Goal: Transaction & Acquisition: Purchase product/service

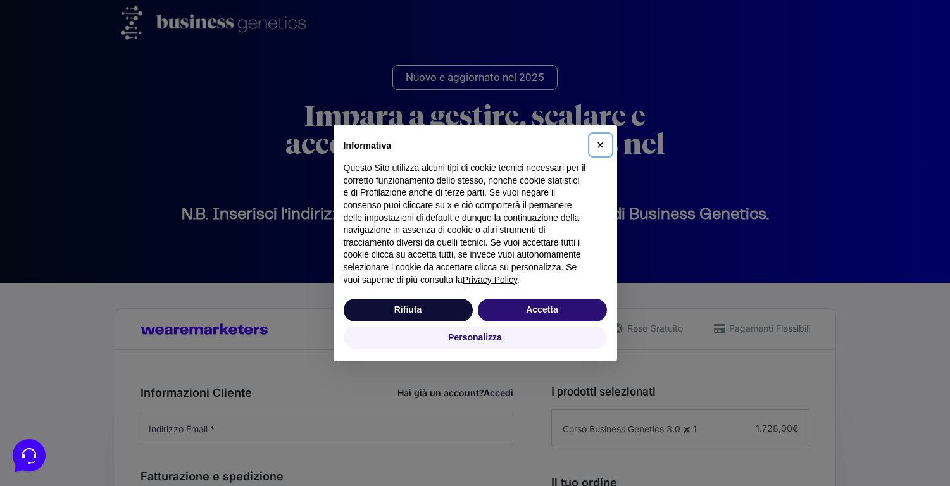
click at [597, 142] on span "×" at bounding box center [601, 145] width 8 height 14
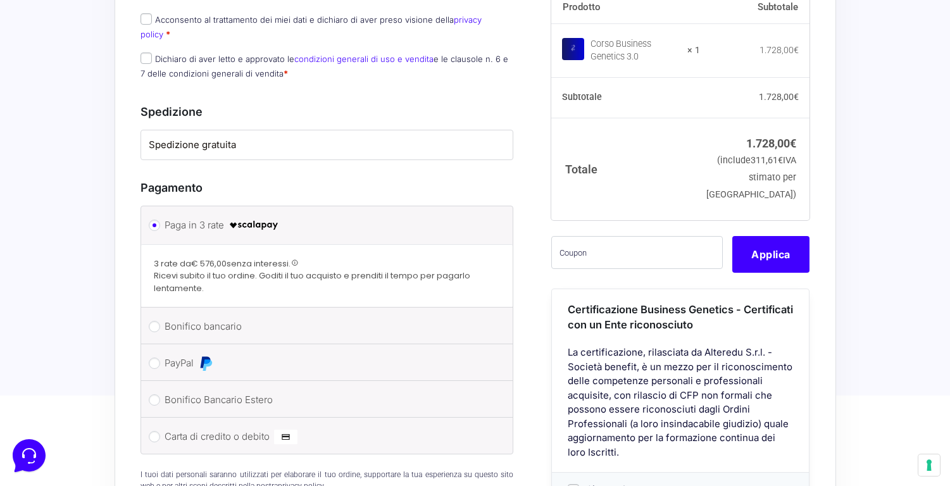
scroll to position [860, 0]
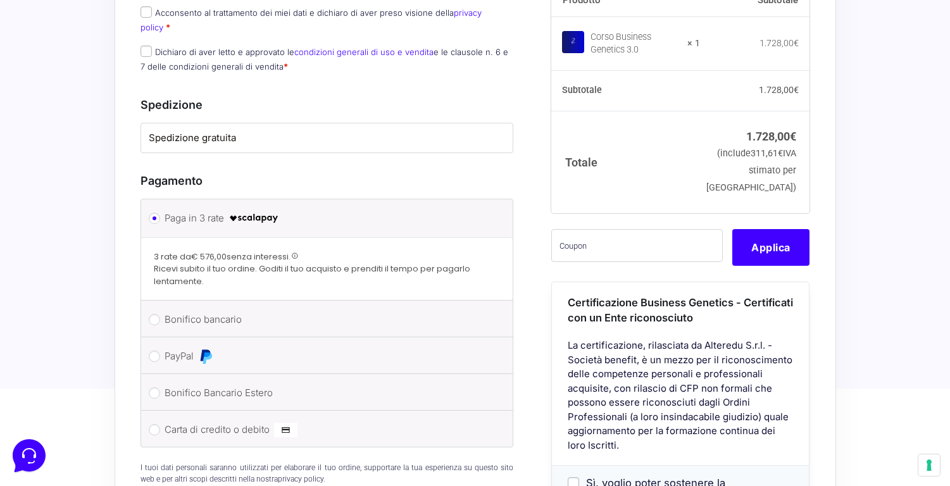
drag, startPoint x: 215, startPoint y: 208, endPoint x: 298, endPoint y: 208, distance: 83.6
click at [297, 263] on span "Ricevi subito il tuo ordine. Goditi il tuo acquisto e prenditi il tempo per pag…" at bounding box center [327, 275] width 347 height 25
click at [298, 263] on span "Ricevi subito il tuo ordine. Goditi il tuo acquisto e prenditi il tempo per pag…" at bounding box center [327, 275] width 347 height 25
drag, startPoint x: 289, startPoint y: 212, endPoint x: 311, endPoint y: 212, distance: 21.5
click at [310, 263] on span "Ricevi subito il tuo ordine. Goditi il tuo acquisto e prenditi il tempo per pag…" at bounding box center [327, 275] width 347 height 25
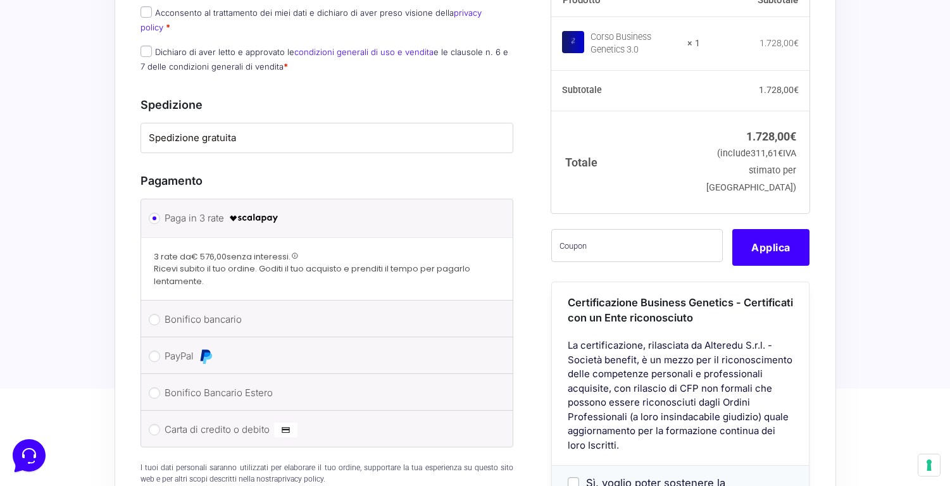
click at [311, 263] on span "Ricevi subito il tuo ordine. Goditi il tuo acquisto e prenditi il tempo per pag…" at bounding box center [327, 275] width 347 height 25
click at [158, 337] on li "PayPal Procedi al pagamento via PayPal." at bounding box center [327, 355] width 372 height 37
click at [158, 351] on input "PayPal" at bounding box center [154, 356] width 11 height 11
radio input "true"
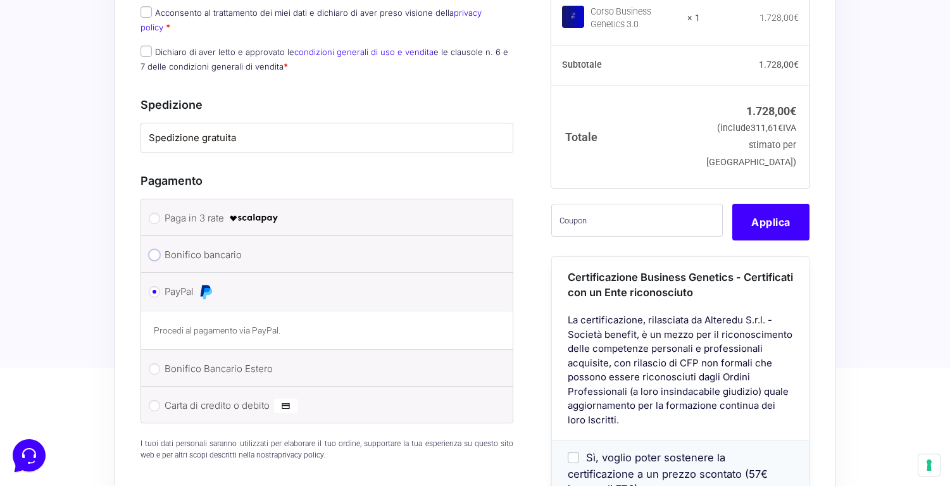
click at [151, 249] on input "Bonifico bancario" at bounding box center [154, 254] width 11 height 11
radio input "true"
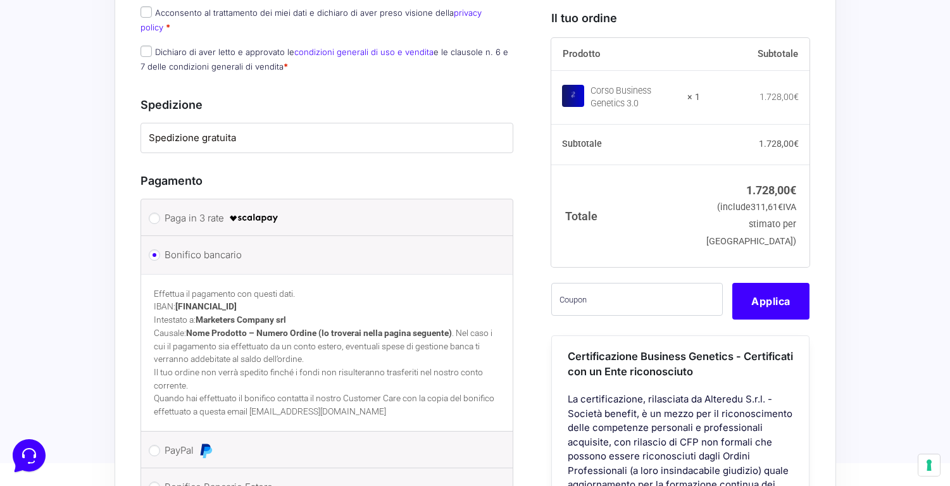
click at [151, 236] on li "Bonifico bancario Effettua il pagamento con questi dati. IBAN: [FINANCIAL_ID] I…" at bounding box center [327, 334] width 372 height 196
click at [151, 199] on li "Paga in 3 rate" at bounding box center [327, 217] width 372 height 37
click at [151, 213] on input "Paga in 3 rate" at bounding box center [154, 218] width 11 height 11
radio input "true"
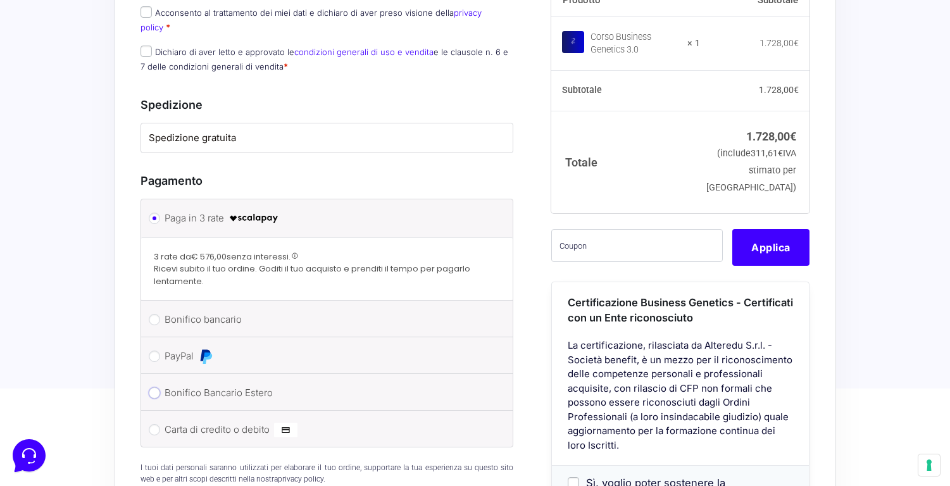
click at [155, 387] on input "Bonifico Bancario Estero" at bounding box center [154, 392] width 11 height 11
radio input "true"
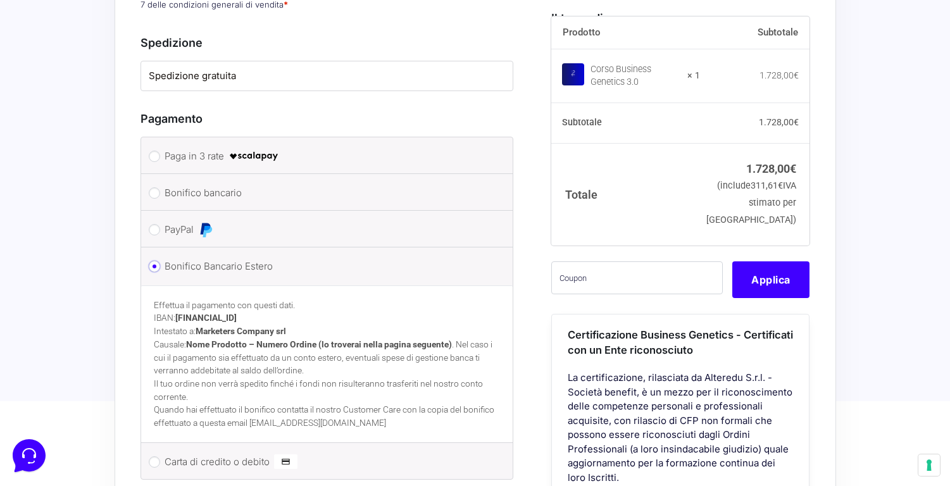
scroll to position [928, 0]
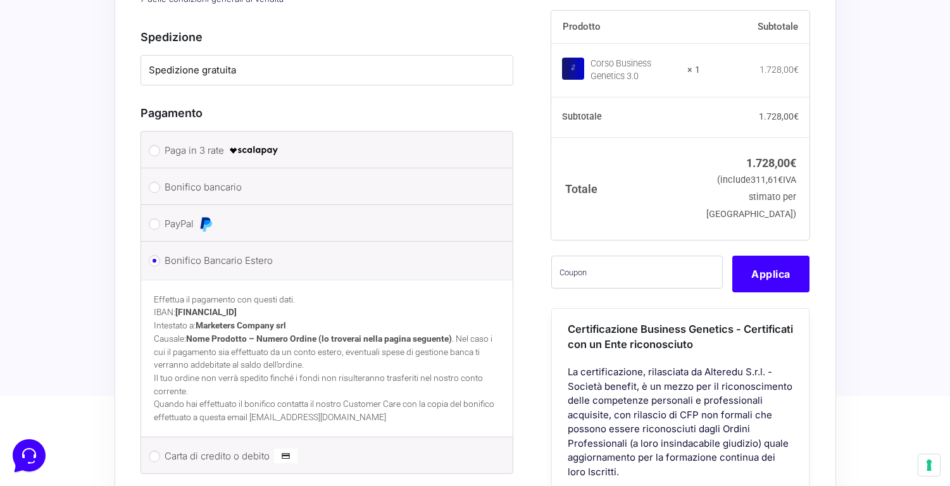
click at [148, 437] on li "Carta di credito o debito Ricorda informazioni di pagamento per gli ordini futu…" at bounding box center [327, 455] width 372 height 36
click at [151, 437] on li "Carta di credito o debito Ricorda informazioni di pagamento per gli ordini futu…" at bounding box center [327, 455] width 372 height 36
click at [151, 451] on input "Carta di credito o debito" at bounding box center [154, 456] width 11 height 11
radio input "true"
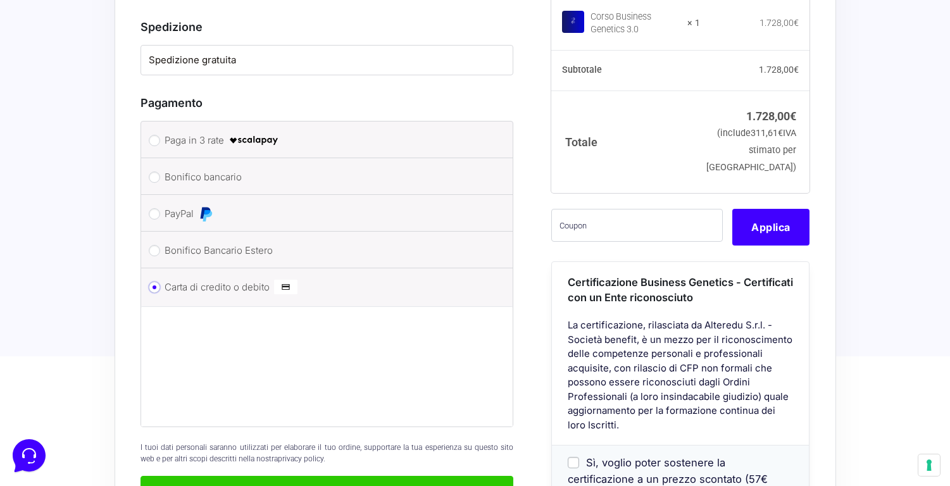
scroll to position [951, 0]
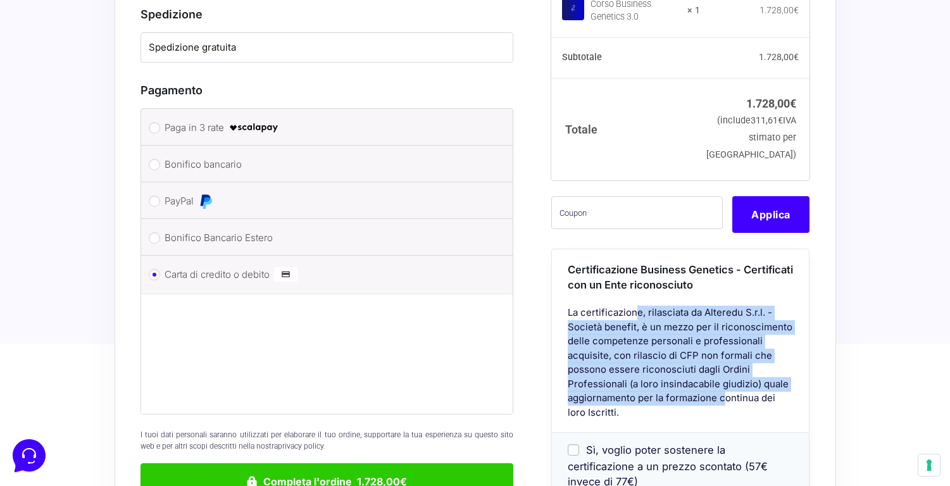
drag, startPoint x: 613, startPoint y: 269, endPoint x: 699, endPoint y: 355, distance: 121.7
click at [699, 355] on div "La certificazione, rilasciata da Alteredu S.r.l. - Società benefit, è un mezzo …" at bounding box center [680, 369] width 257 height 127
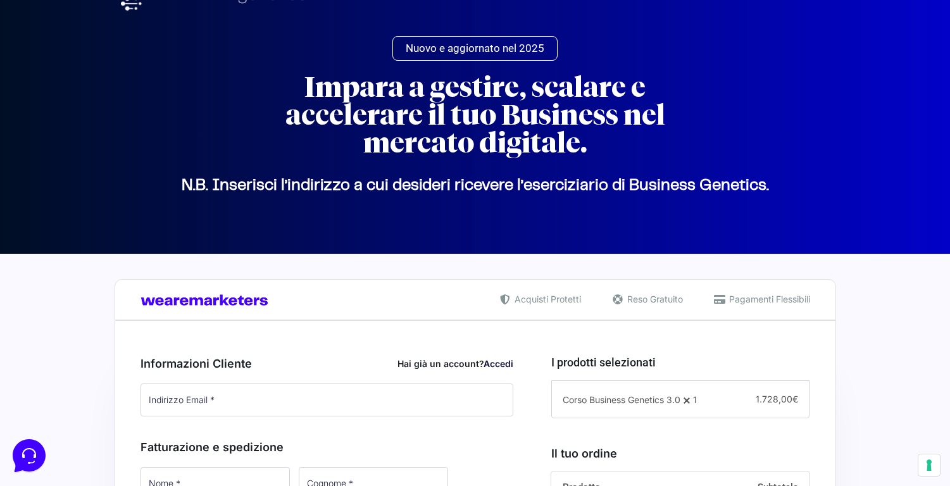
scroll to position [0, 0]
